Goal: Information Seeking & Learning: Compare options

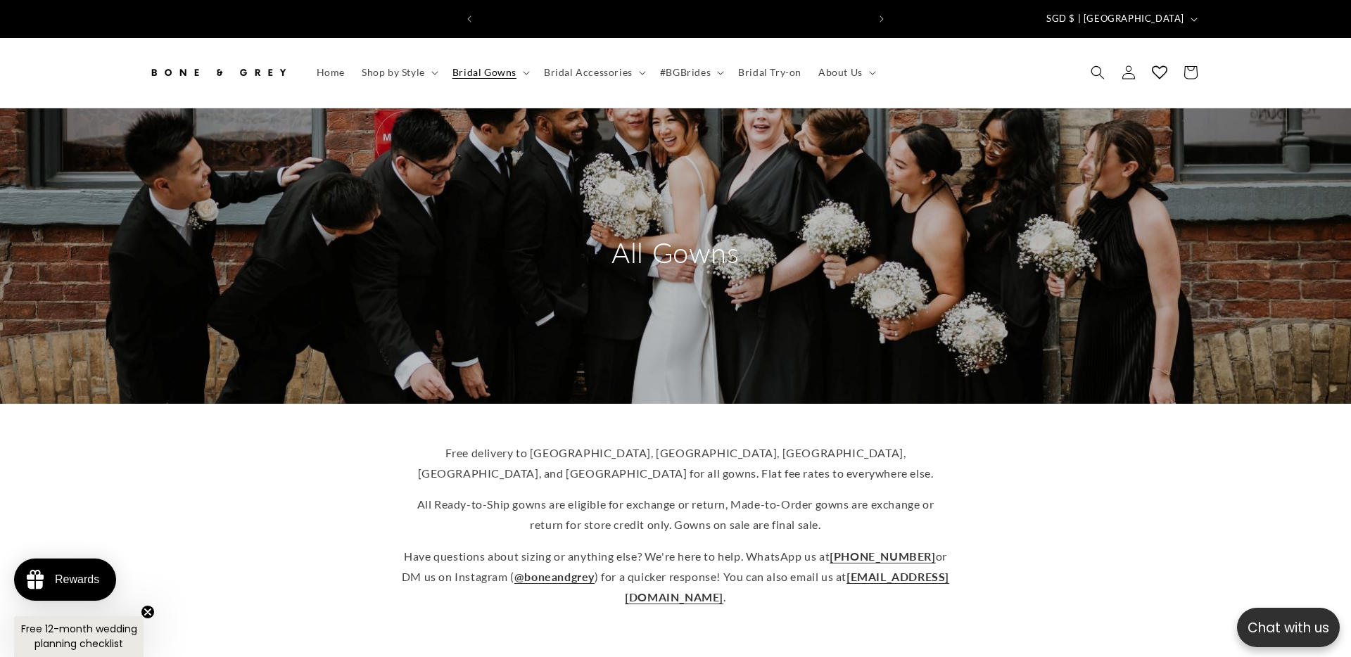
scroll to position [0, 387]
click at [482, 66] on span "Bridal Gowns" at bounding box center [484, 72] width 64 height 13
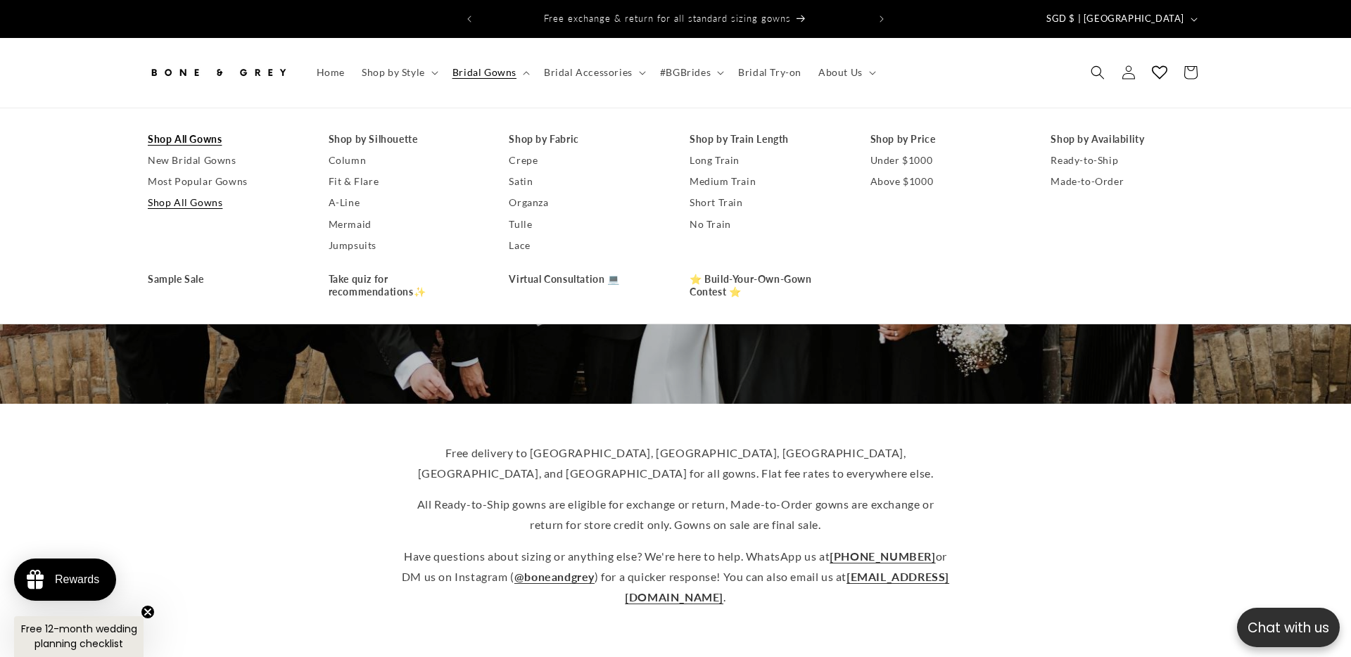
click at [294, 418] on div "Free delivery to Australia, Canada, US, UK, and Singapore for all gowns. Flat f…" at bounding box center [675, 530] width 1351 height 252
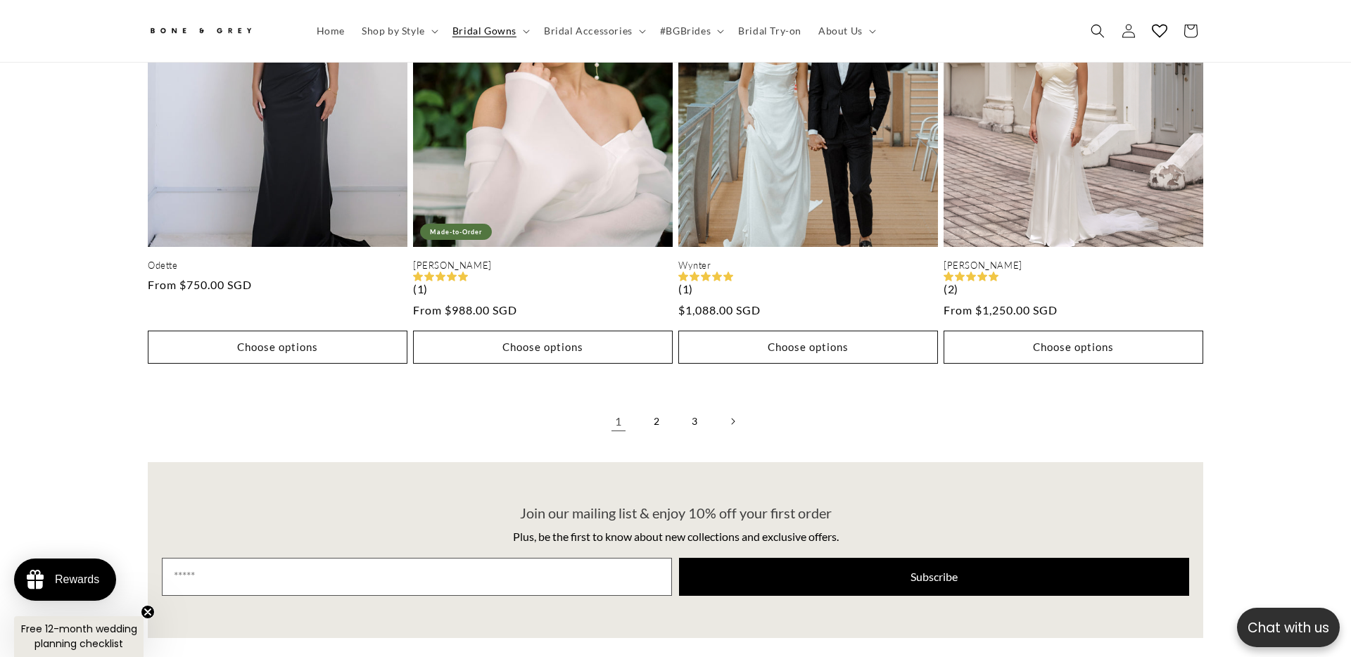
scroll to position [3850, 0]
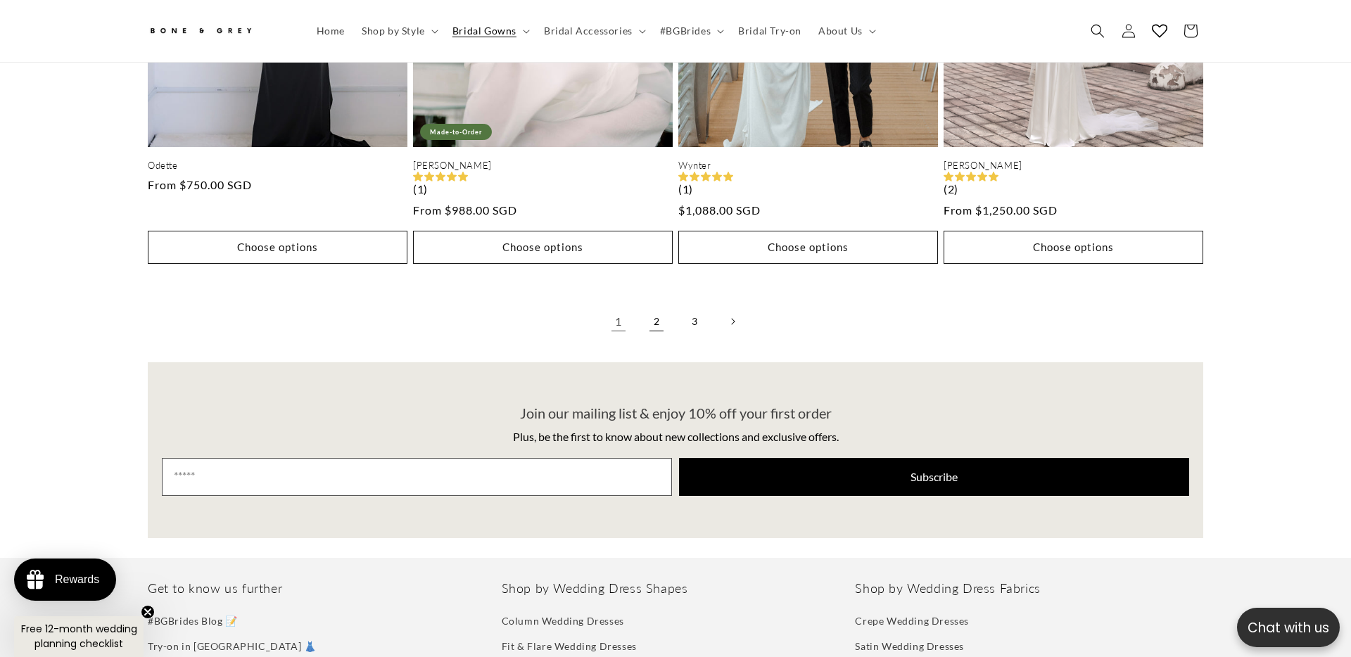
click at [664, 309] on link "2" at bounding box center [656, 321] width 31 height 31
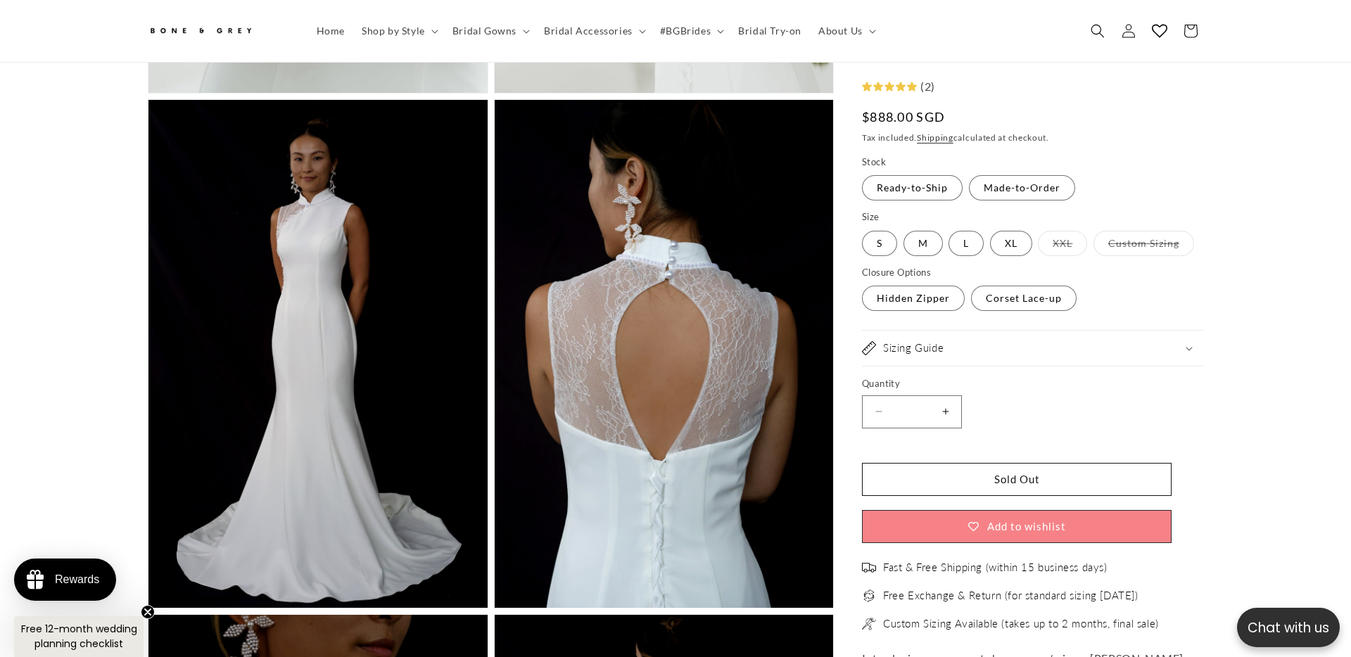
scroll to position [0, 387]
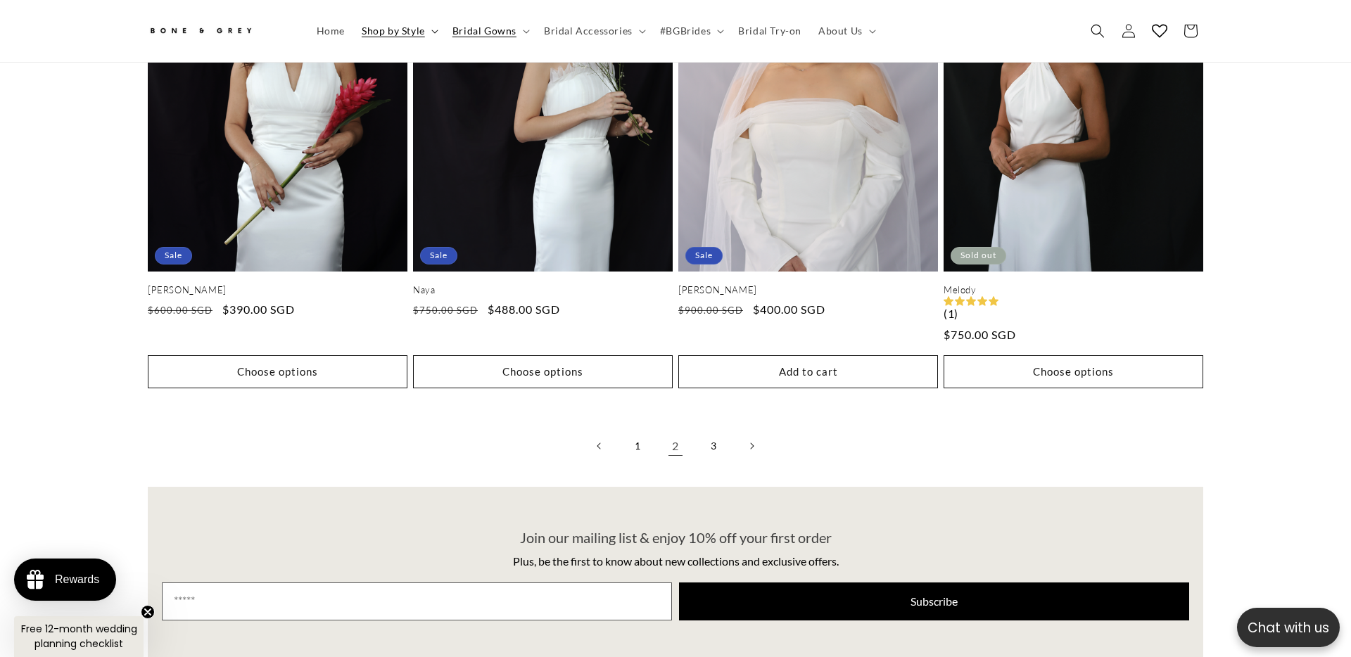
scroll to position [0, 774]
